Goal: Task Accomplishment & Management: Use online tool/utility

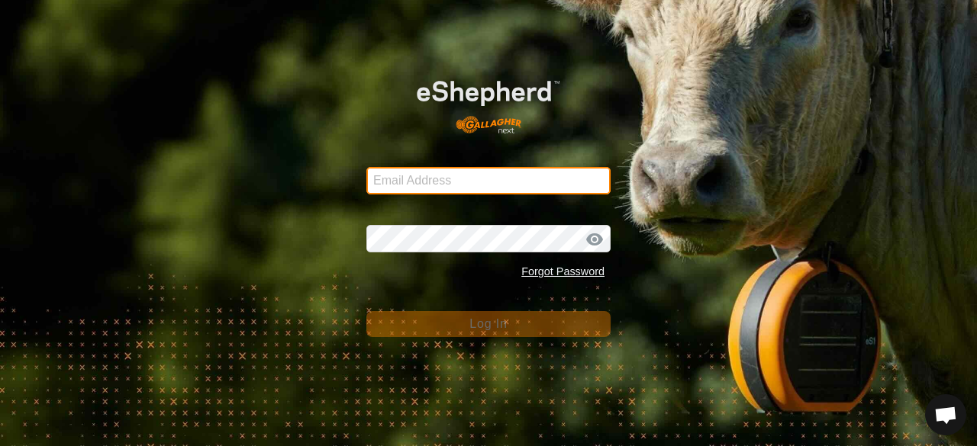
type input "[EMAIL_ADDRESS][DOMAIN_NAME]"
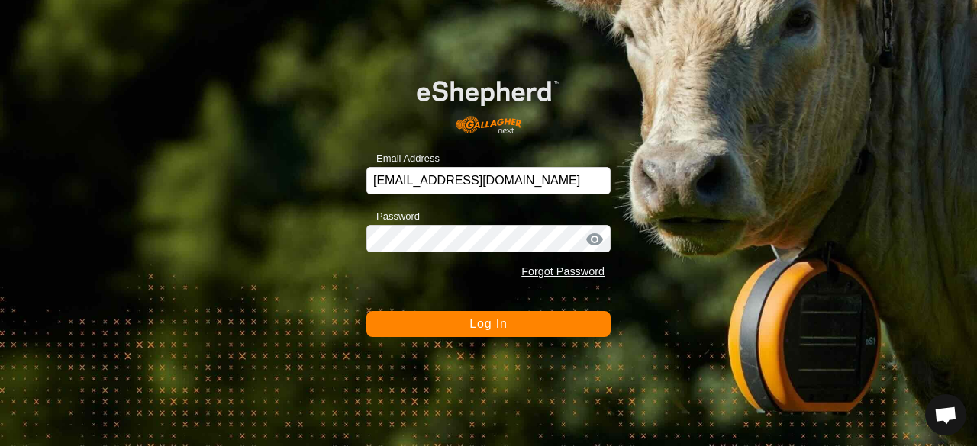
click at [404, 327] on button "Log In" at bounding box center [488, 324] width 244 height 26
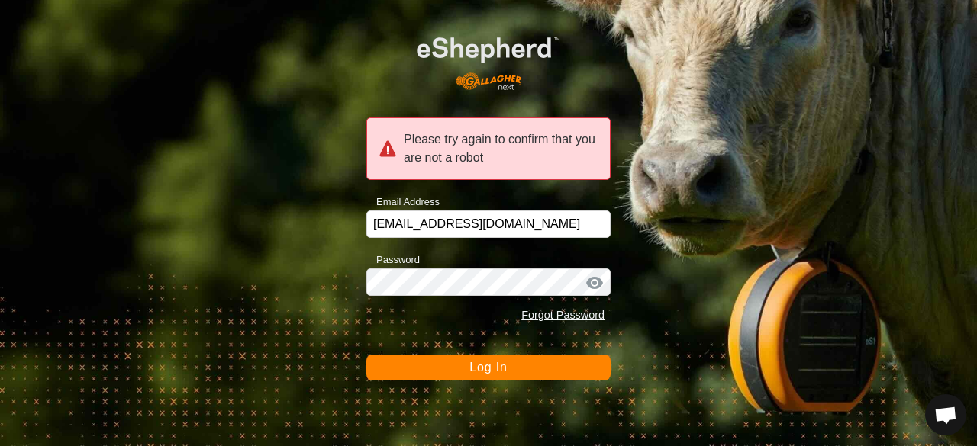
click at [431, 369] on button "Log In" at bounding box center [488, 368] width 244 height 26
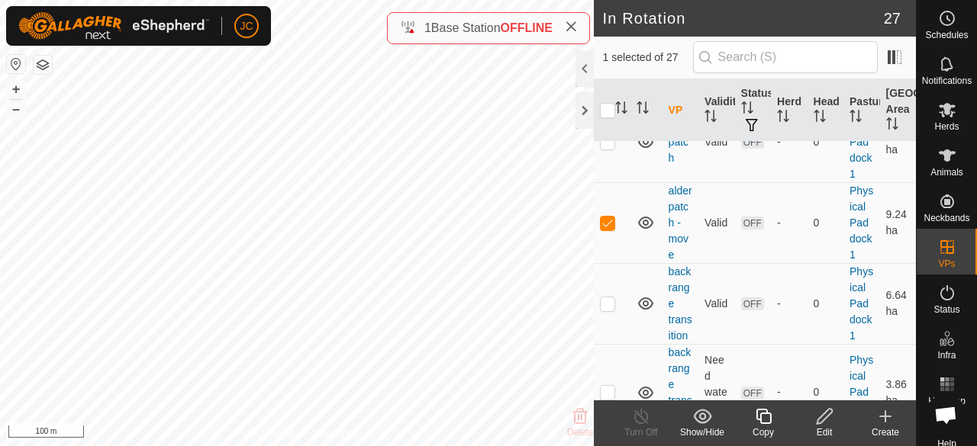
scroll to position [317, 0]
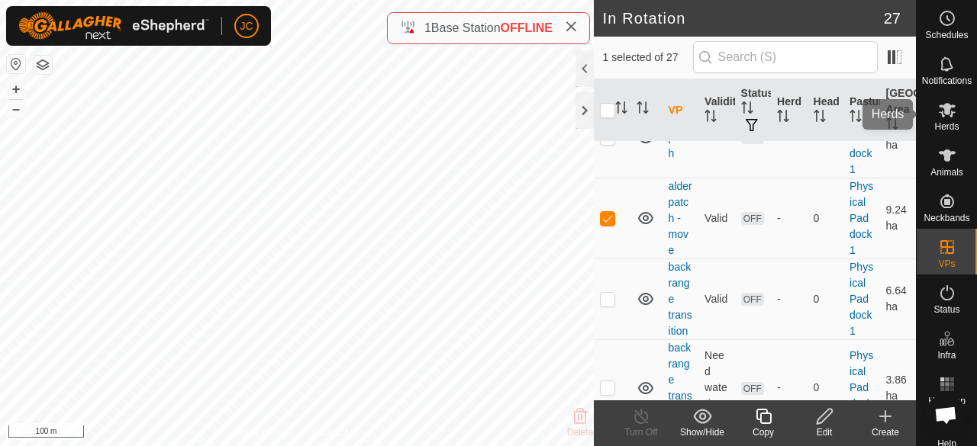
click at [948, 123] on span "Herds" at bounding box center [946, 126] width 24 height 9
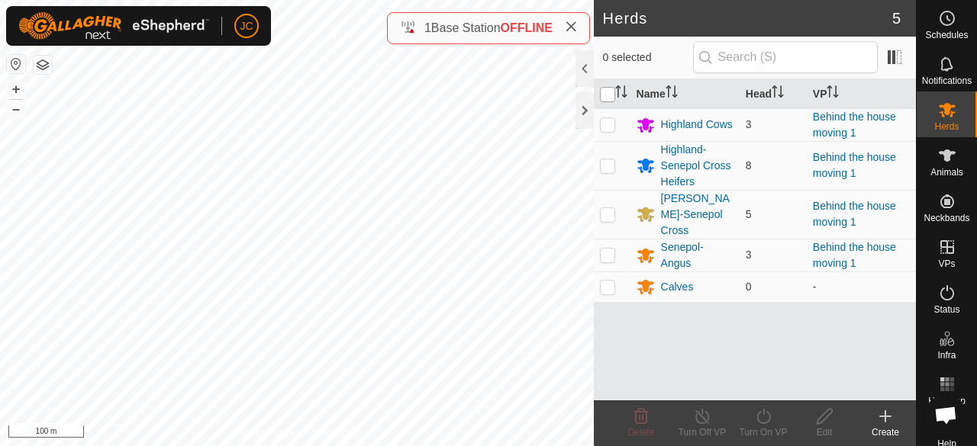
click at [610, 100] on input "checkbox" at bounding box center [607, 94] width 15 height 15
checkbox input "true"
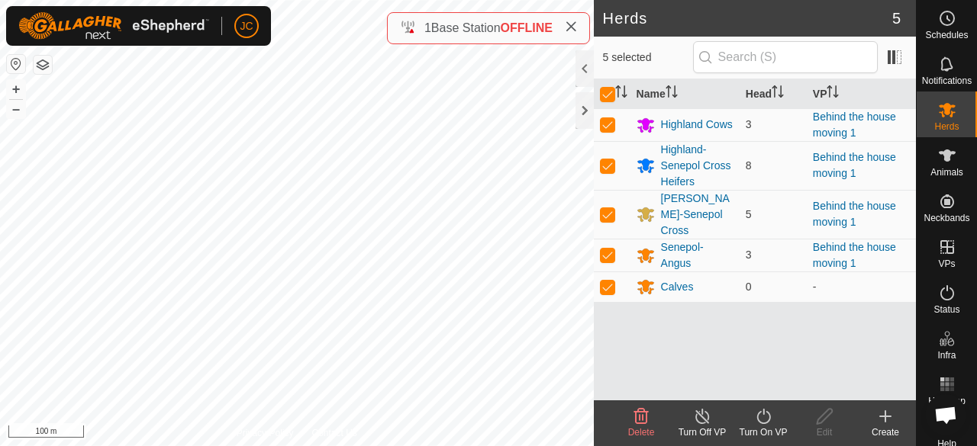
click at [769, 424] on icon at bounding box center [763, 417] width 19 height 18
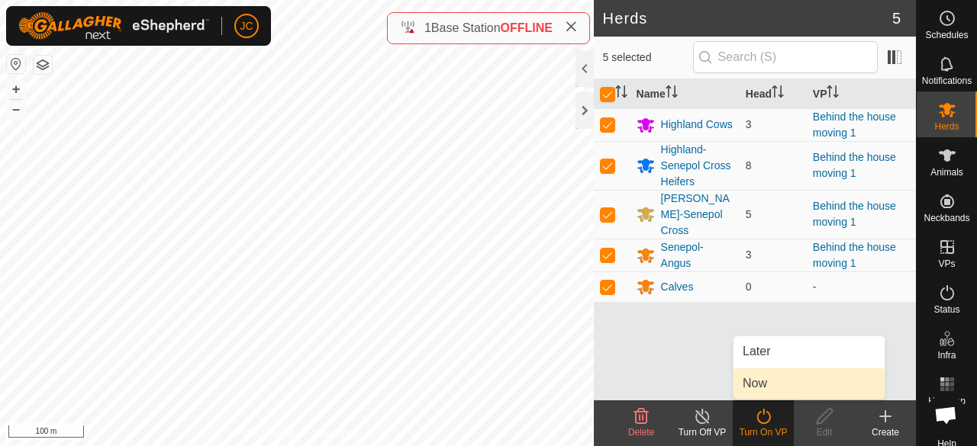
click at [769, 386] on link "Now" at bounding box center [808, 384] width 151 height 31
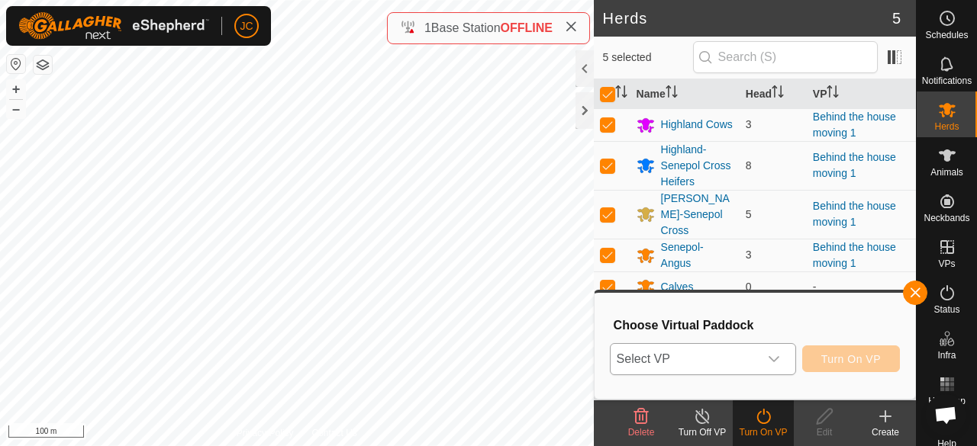
click at [763, 353] on div "dropdown trigger" at bounding box center [774, 359] width 31 height 31
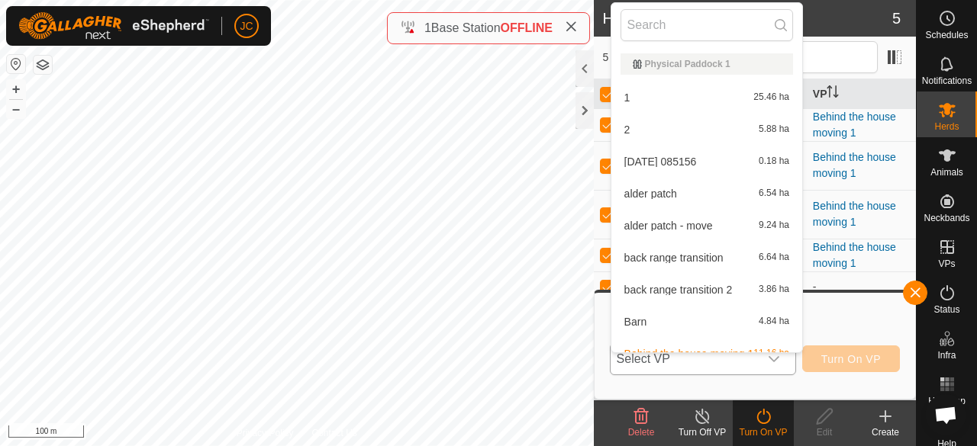
scroll to position [17, 0]
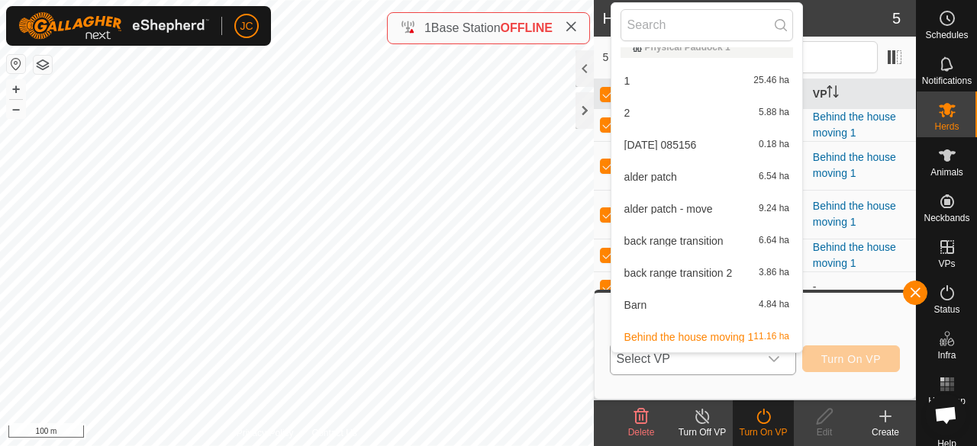
click at [704, 214] on li "alder patch - move 9.24 ha" at bounding box center [706, 209] width 191 height 31
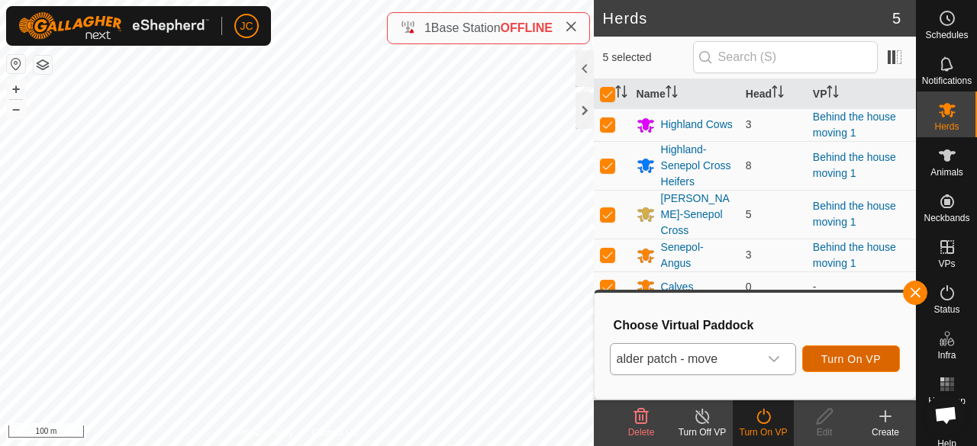
click at [830, 362] on span "Turn On VP" at bounding box center [851, 359] width 60 height 12
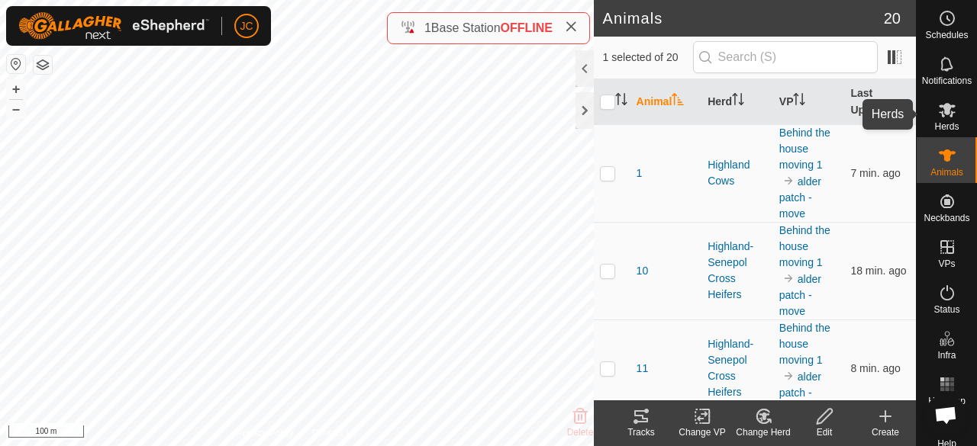
click at [939, 121] on es-mob-svg-icon at bounding box center [946, 110] width 27 height 24
